Goal: Check status: Check status

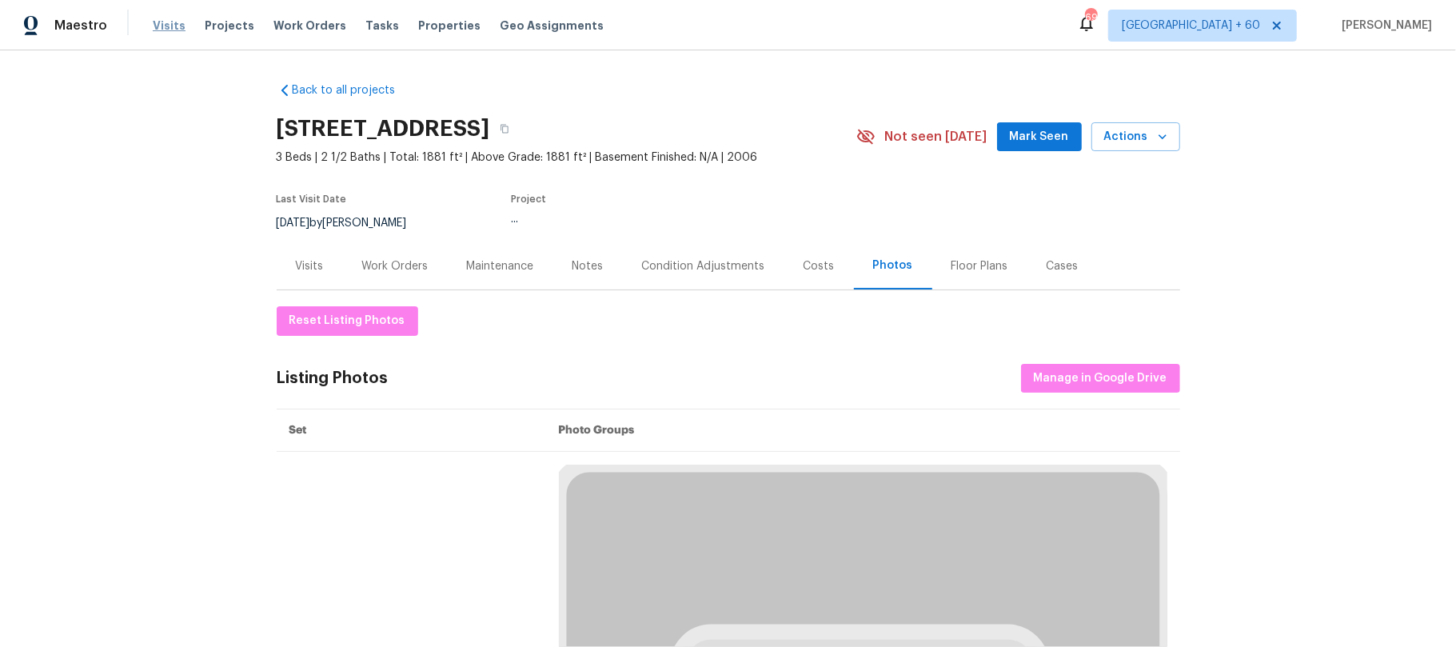
click at [166, 26] on span "Visits" at bounding box center [169, 26] width 33 height 16
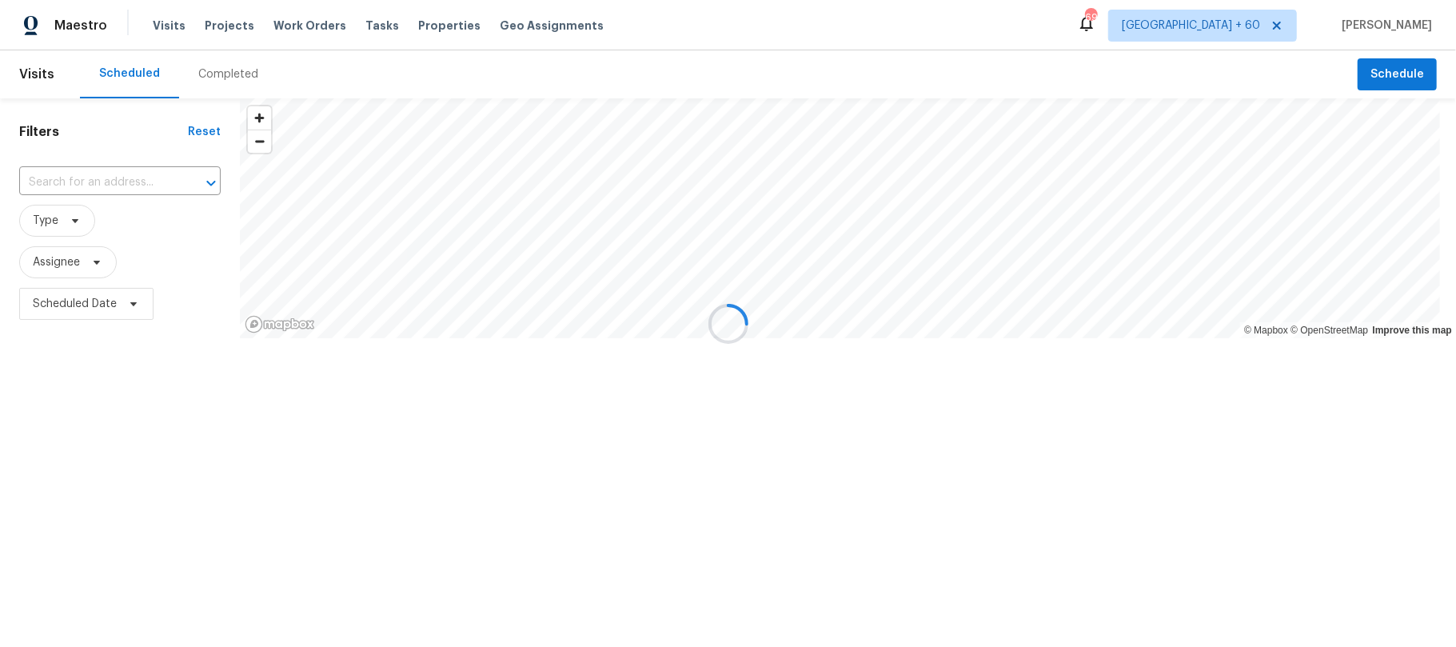
click at [237, 77] on div at bounding box center [728, 323] width 1456 height 647
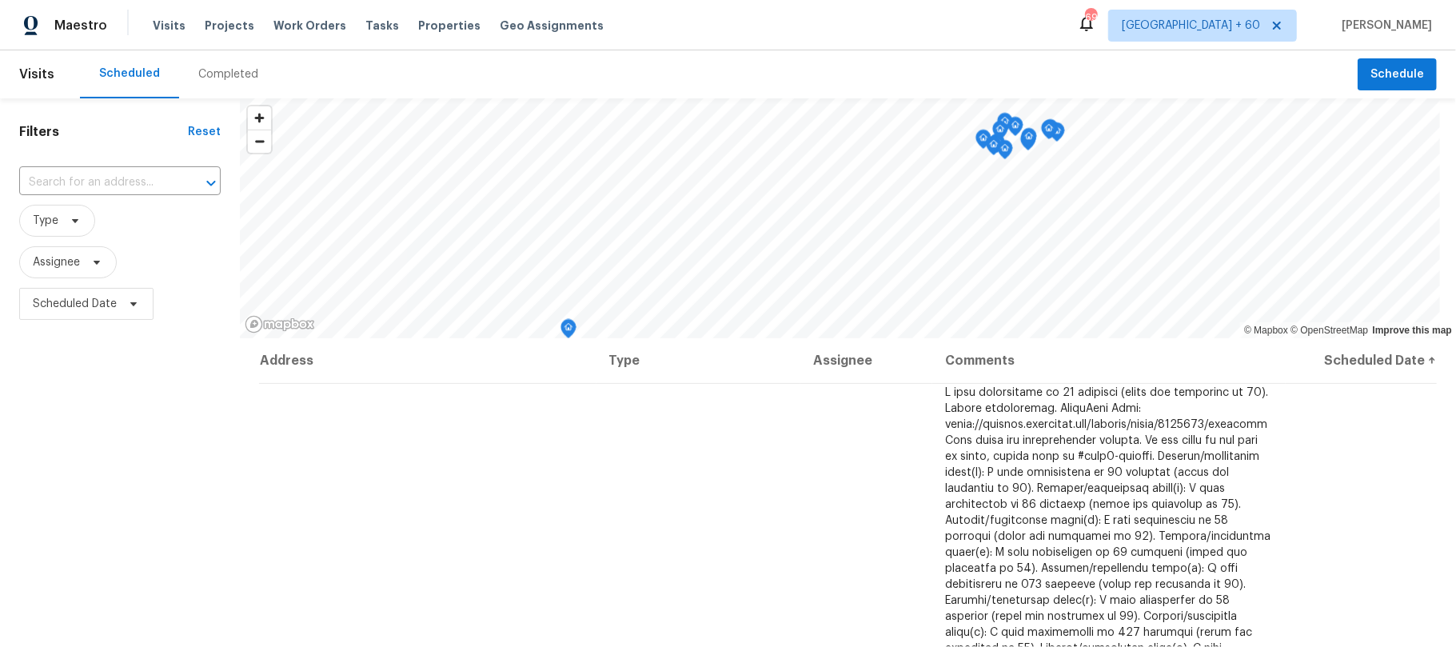
click at [222, 77] on div "Completed" at bounding box center [228, 74] width 60 height 16
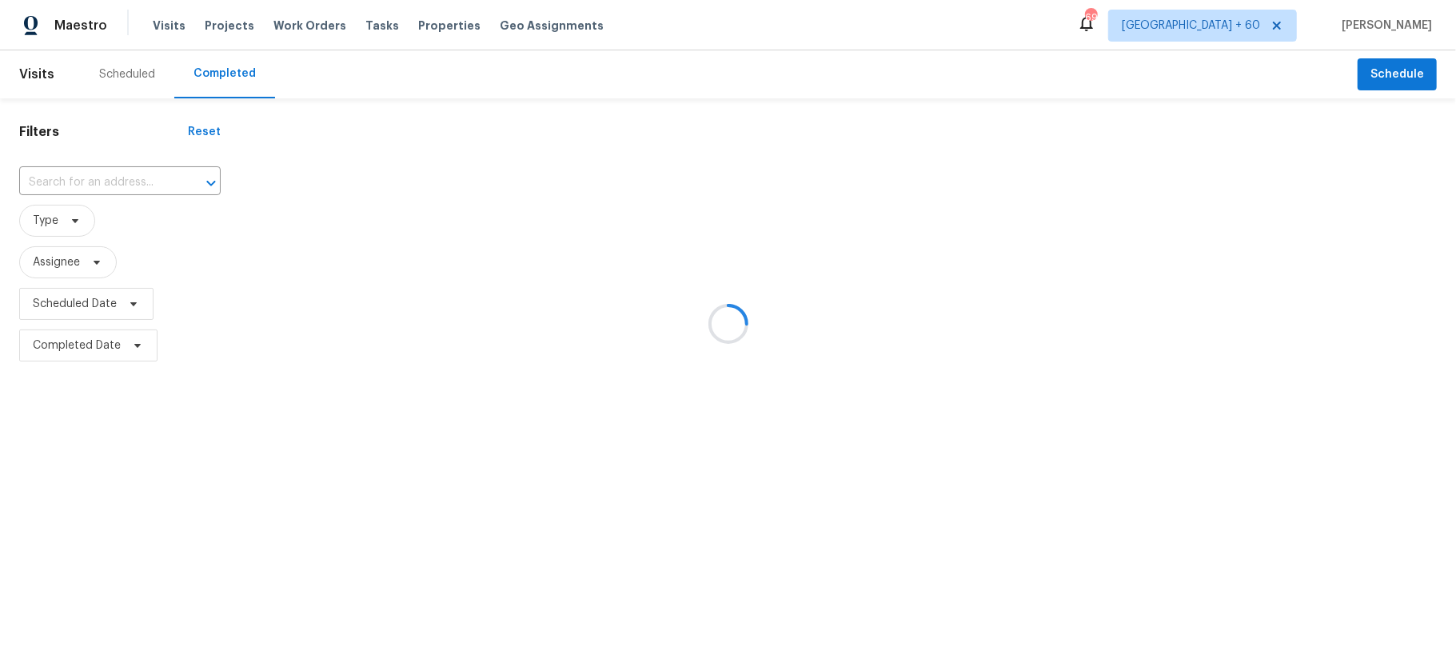
click at [98, 185] on div at bounding box center [728, 323] width 1456 height 647
click at [94, 186] on div at bounding box center [728, 323] width 1456 height 647
click at [68, 187] on div at bounding box center [728, 323] width 1456 height 647
click at [81, 180] on div at bounding box center [728, 323] width 1456 height 647
click at [93, 179] on div at bounding box center [728, 323] width 1456 height 647
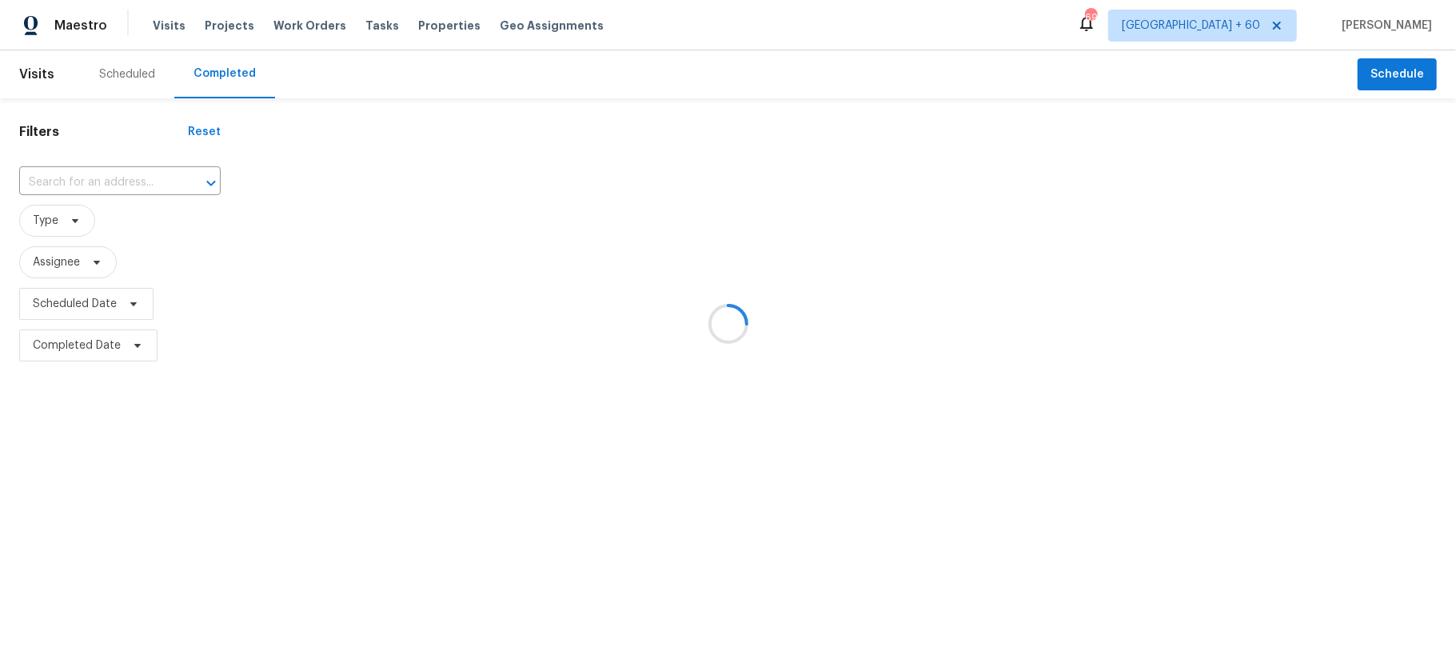
drag, startPoint x: 85, startPoint y: 161, endPoint x: 90, endPoint y: 171, distance: 11.1
click at [88, 166] on div at bounding box center [728, 323] width 1456 height 647
click at [119, 183] on div at bounding box center [728, 323] width 1456 height 647
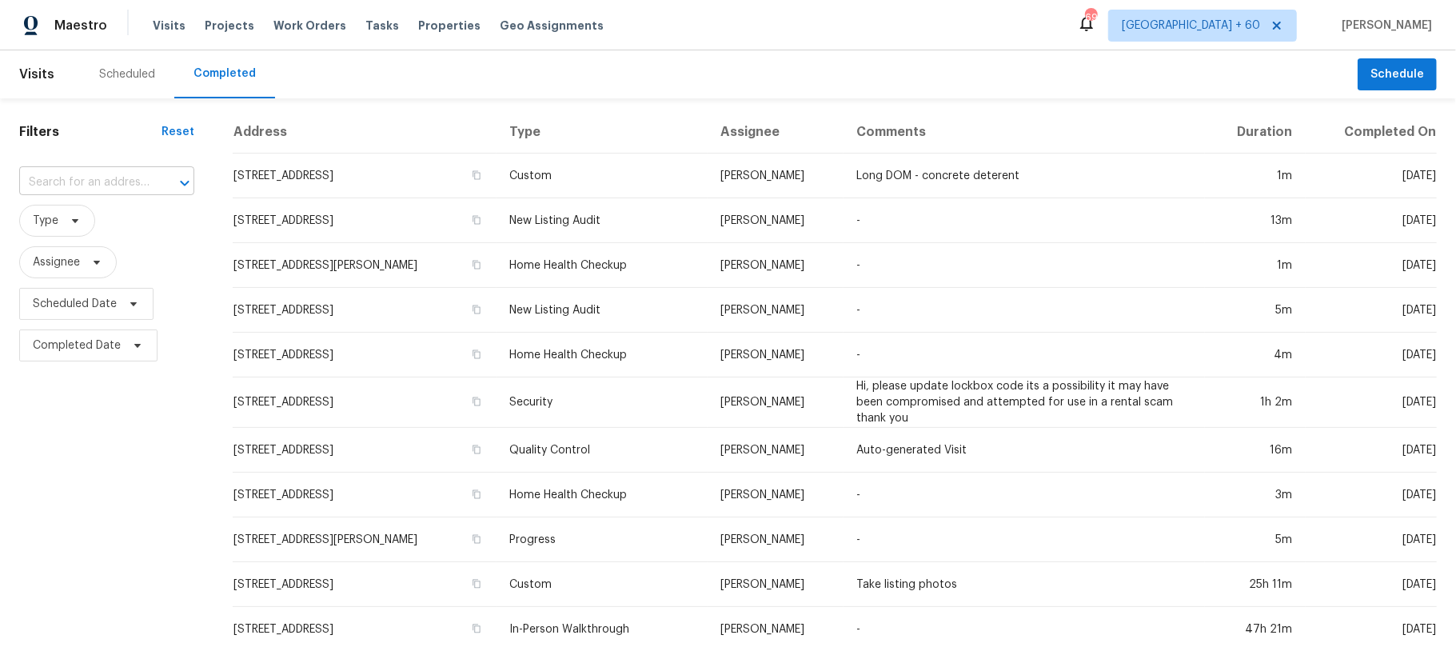
click at [75, 184] on input "text" at bounding box center [84, 182] width 130 height 25
paste input "[STREET_ADDRESS]"
type input "[STREET_ADDRESS]"
click at [126, 230] on li "[STREET_ADDRESS]" at bounding box center [103, 218] width 168 height 26
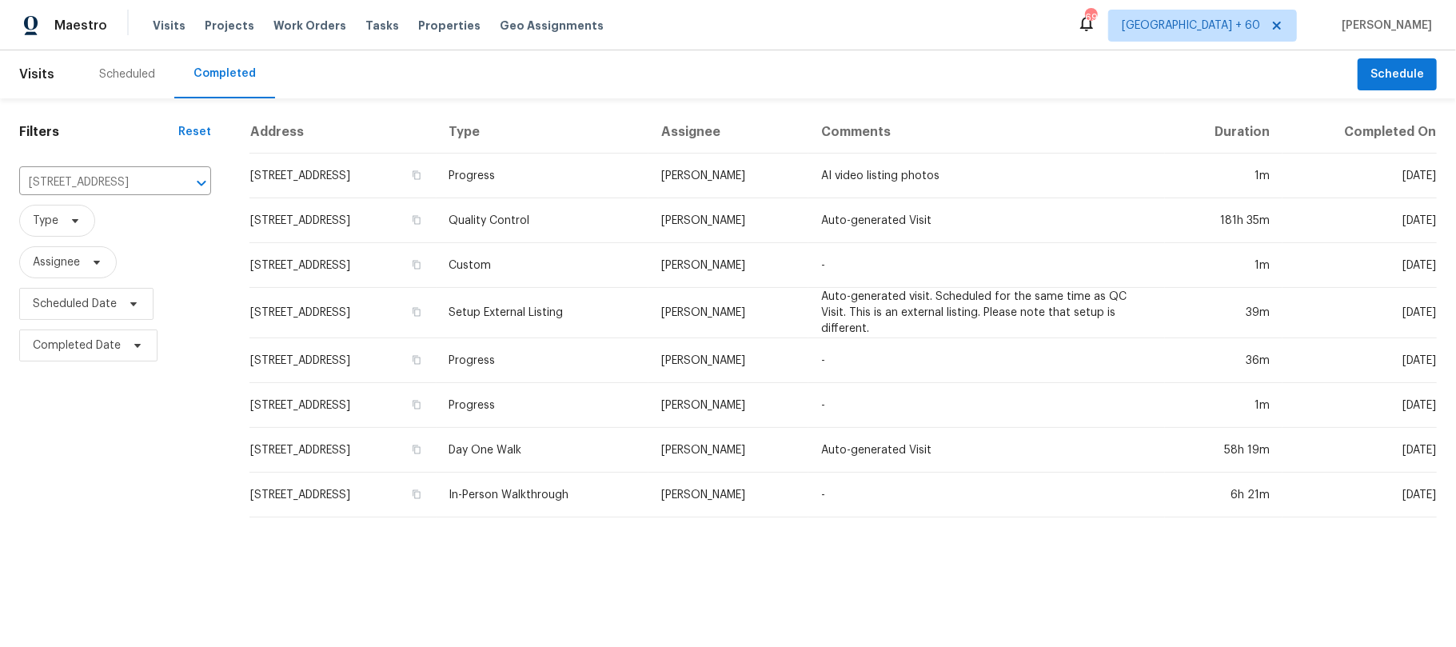
click at [634, 480] on td "In-Person Walkthrough" at bounding box center [542, 494] width 213 height 45
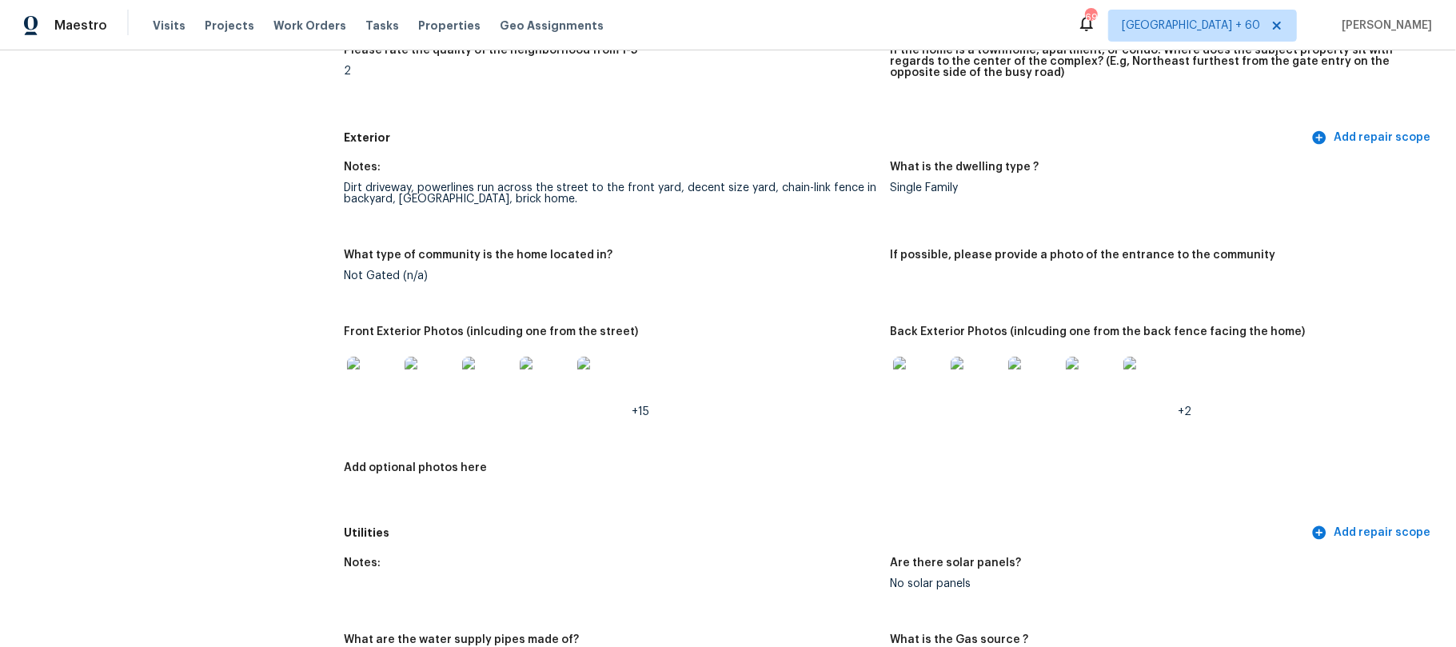
scroll to position [532, 0]
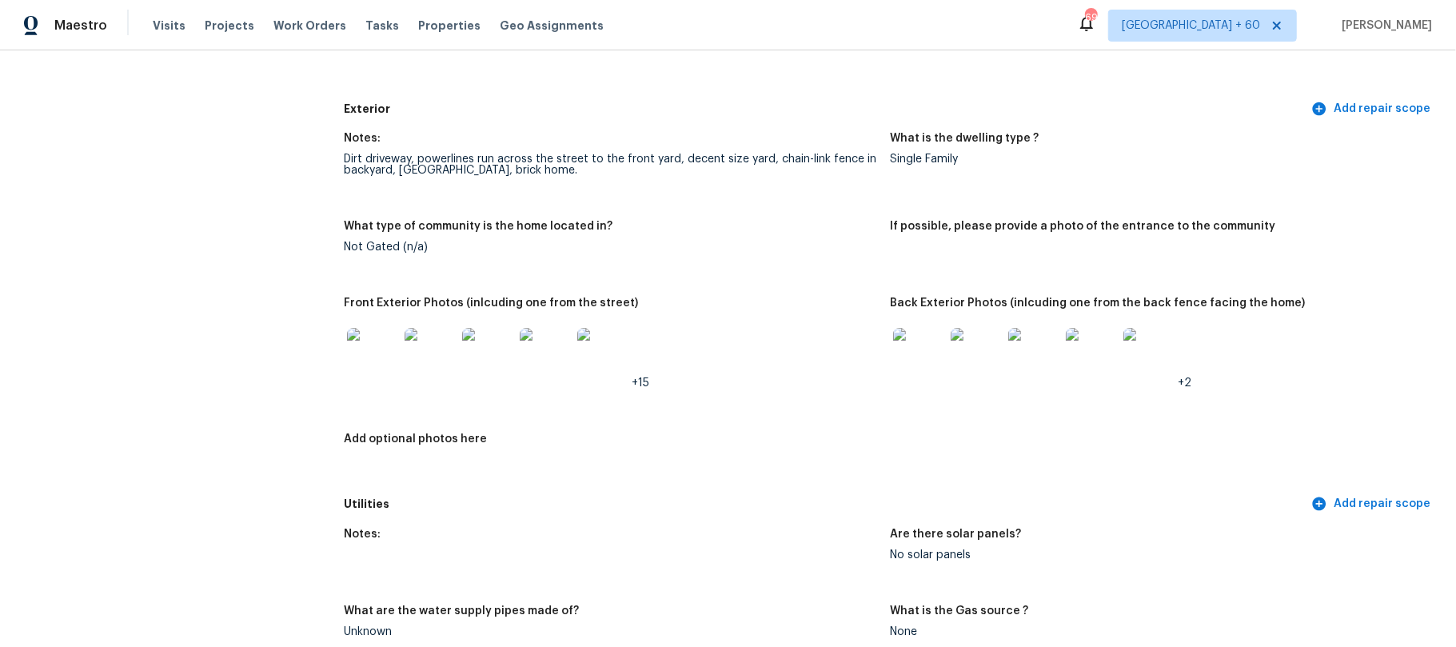
click at [898, 356] on img at bounding box center [918, 353] width 51 height 51
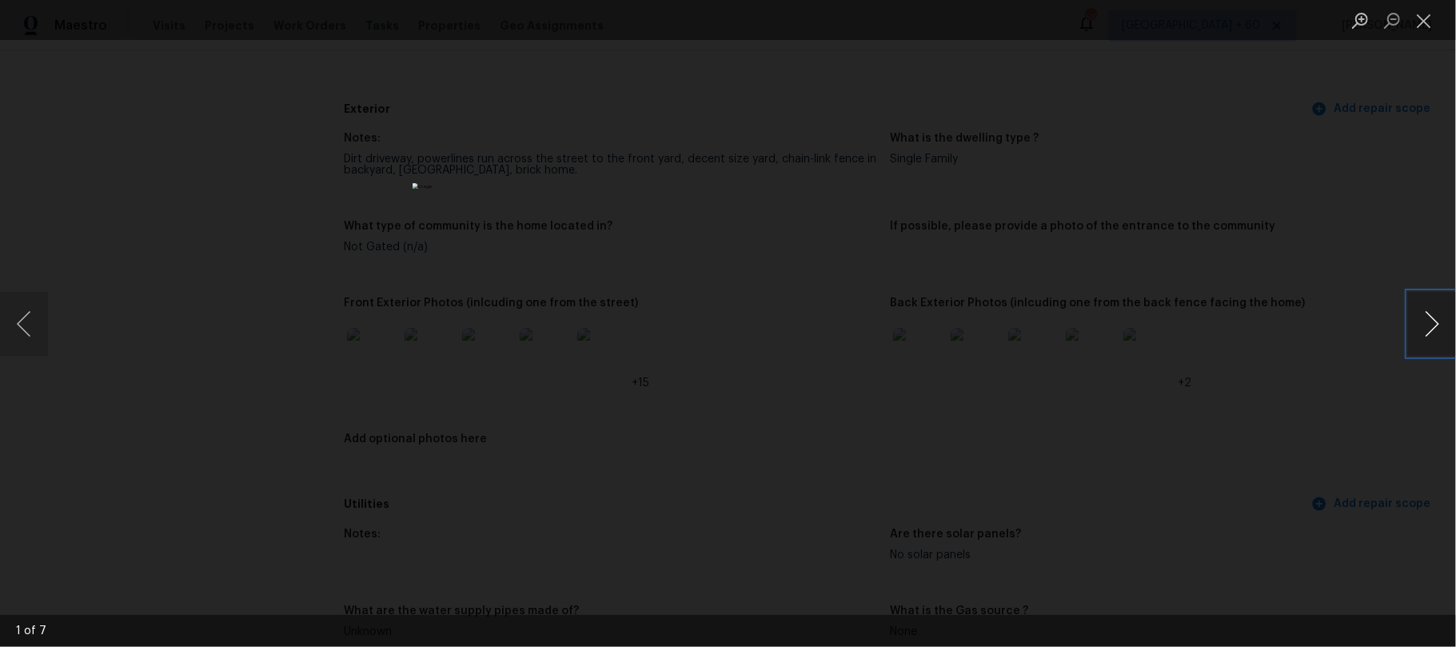
click at [1434, 340] on button "Next image" at bounding box center [1432, 324] width 48 height 64
click at [1421, 19] on button "Close lightbox" at bounding box center [1424, 20] width 32 height 28
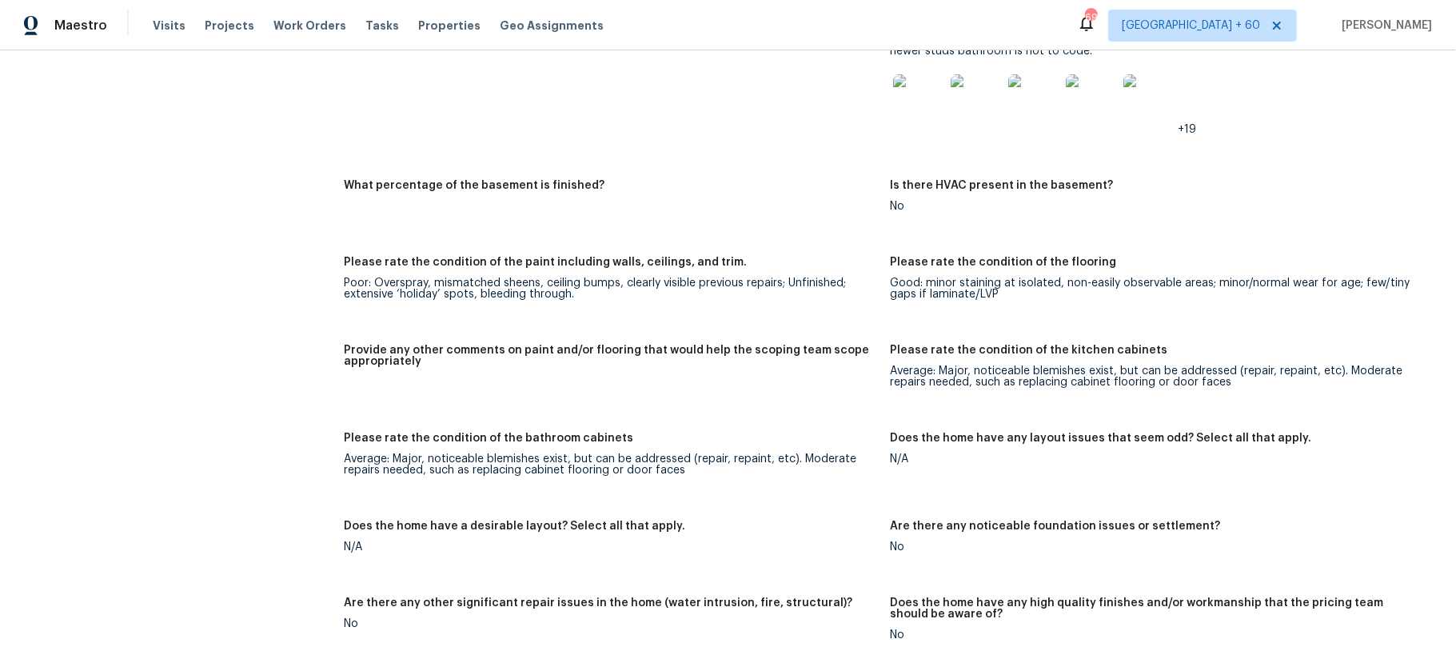
scroll to position [2025, 0]
